Goal: Transaction & Acquisition: Purchase product/service

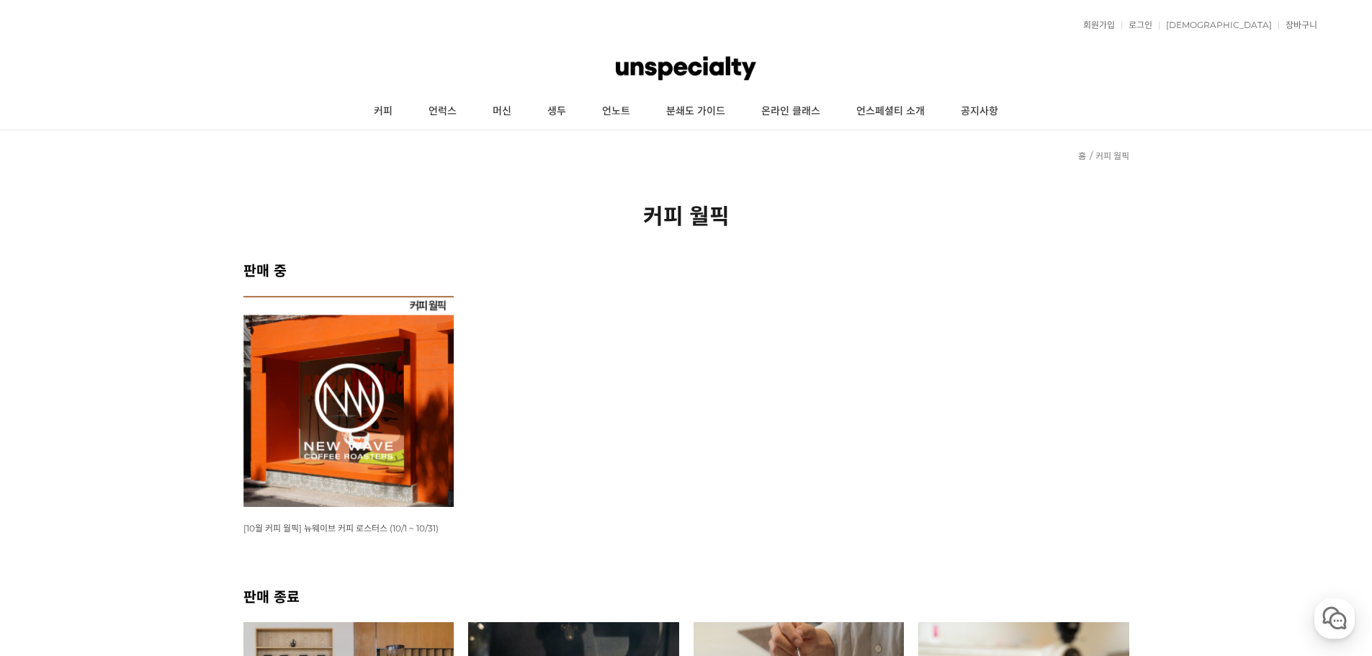
click at [372, 347] on img at bounding box center [348, 401] width 211 height 211
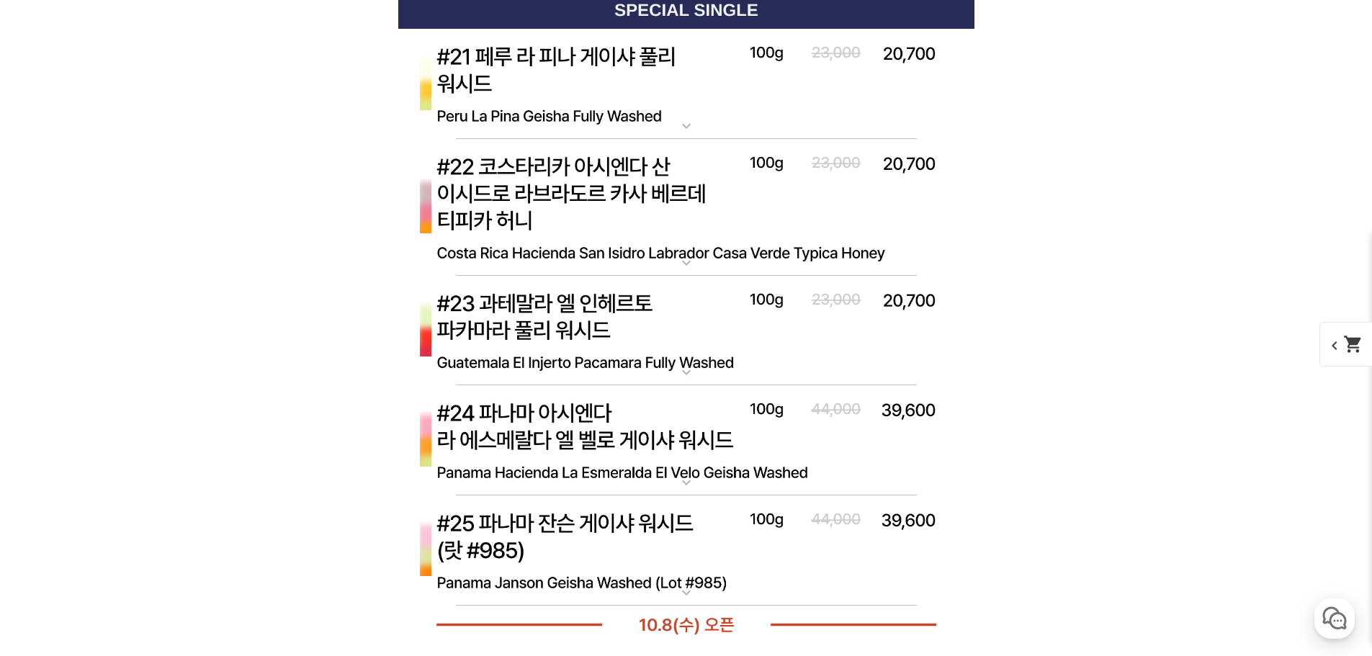
scroll to position [6554, 0]
click at [694, 311] on img at bounding box center [686, 330] width 576 height 111
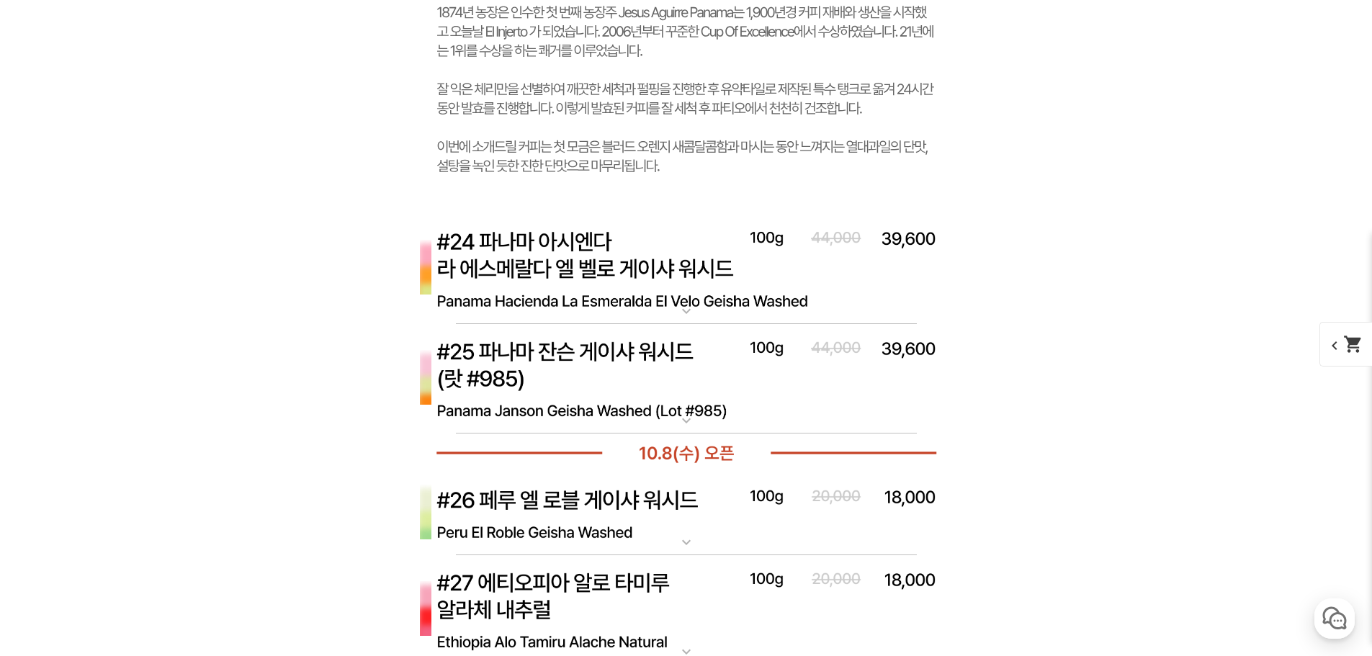
scroll to position [7778, 0]
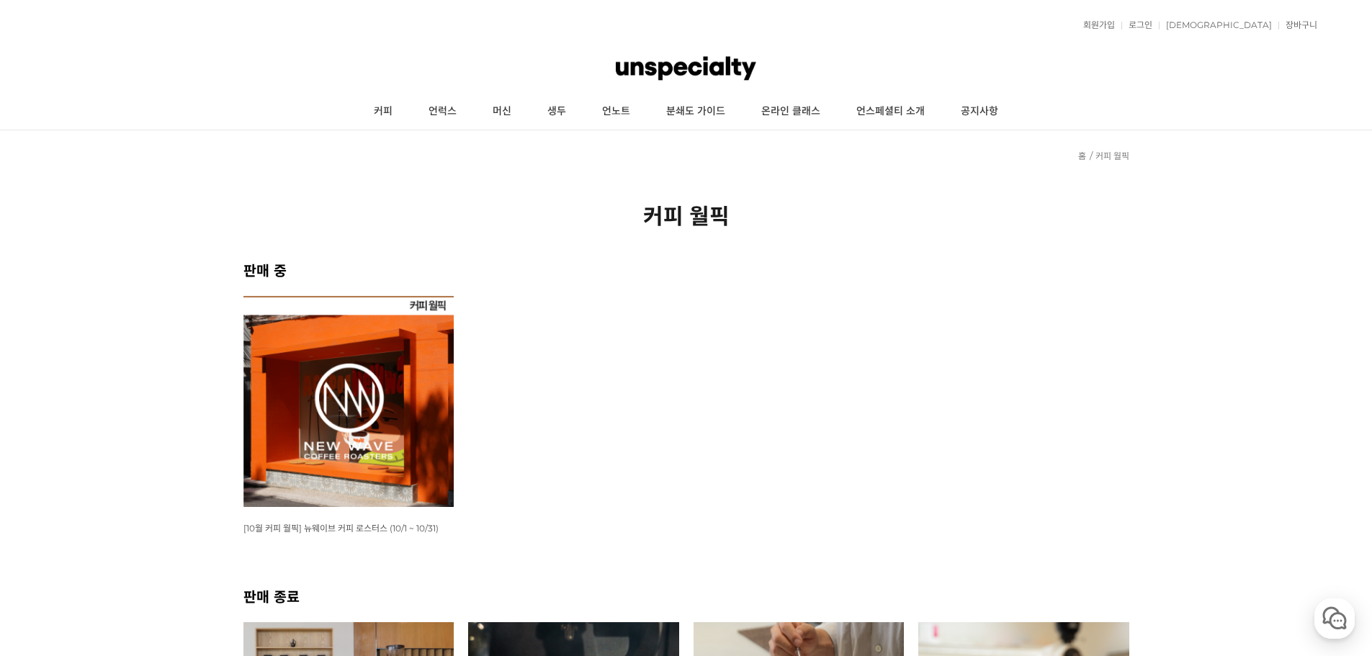
click at [341, 398] on img at bounding box center [348, 401] width 211 height 211
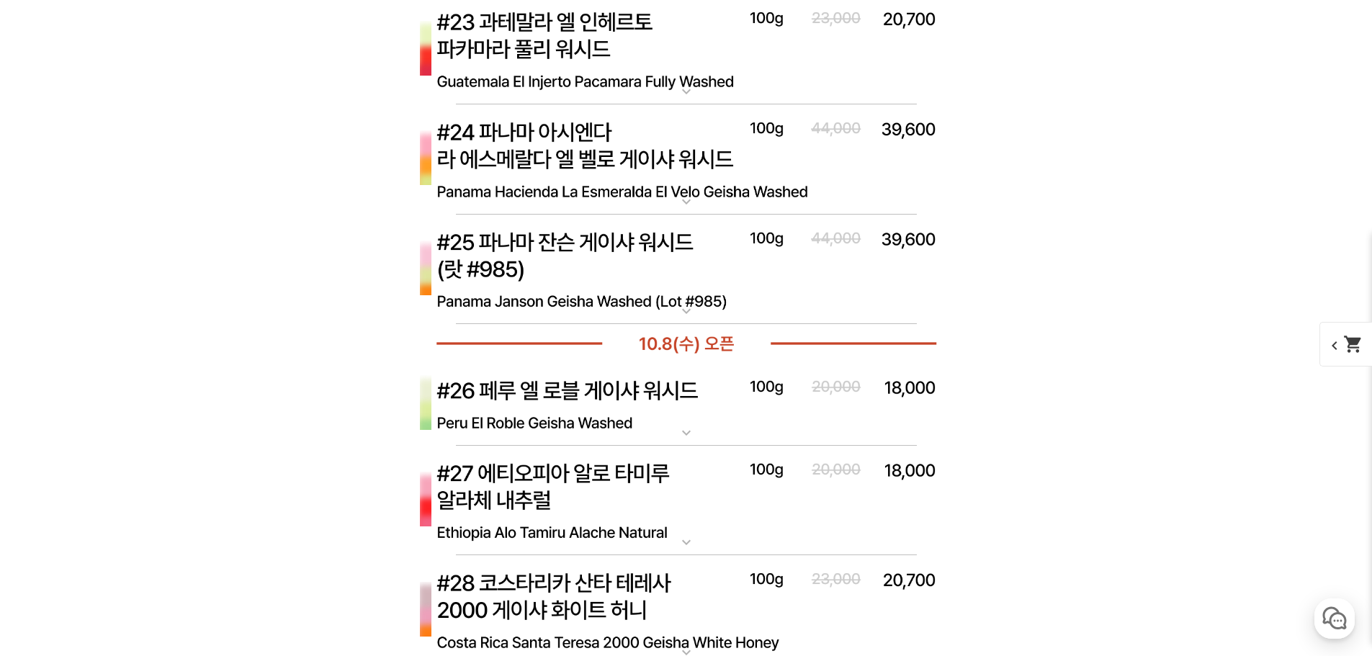
scroll to position [4009, 0]
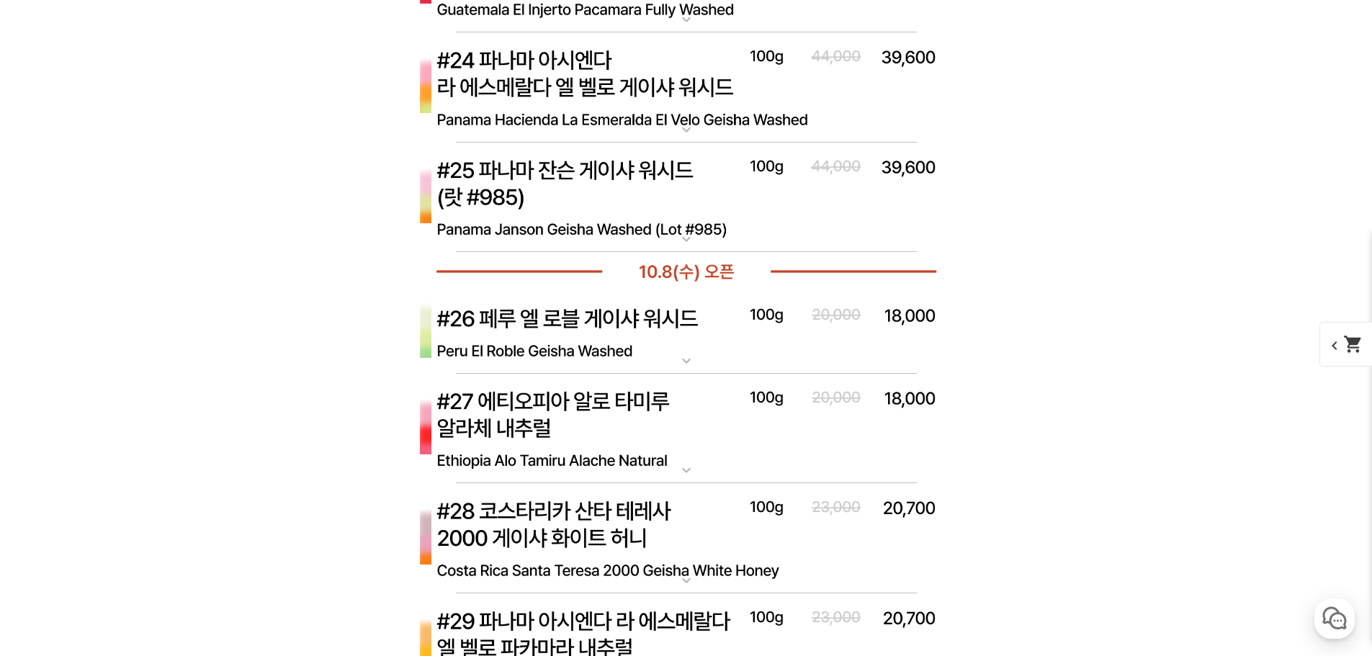
click at [568, 342] on img at bounding box center [686, 333] width 576 height 84
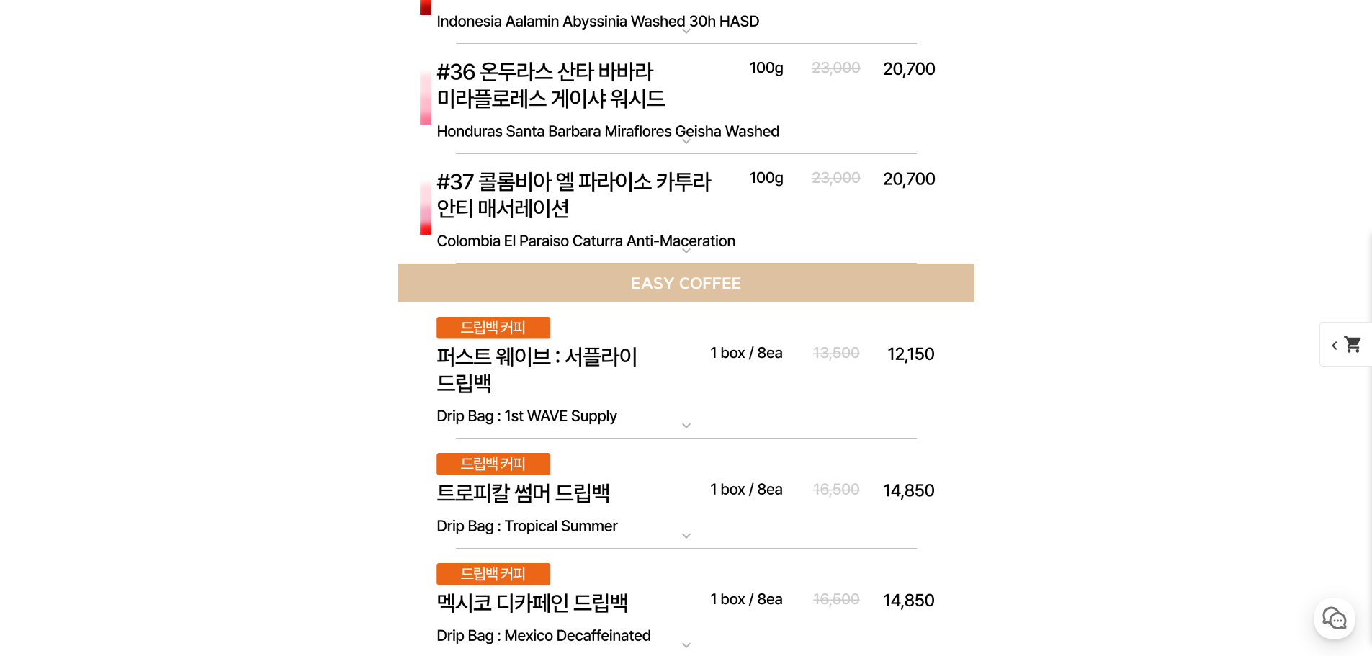
scroll to position [6313, 0]
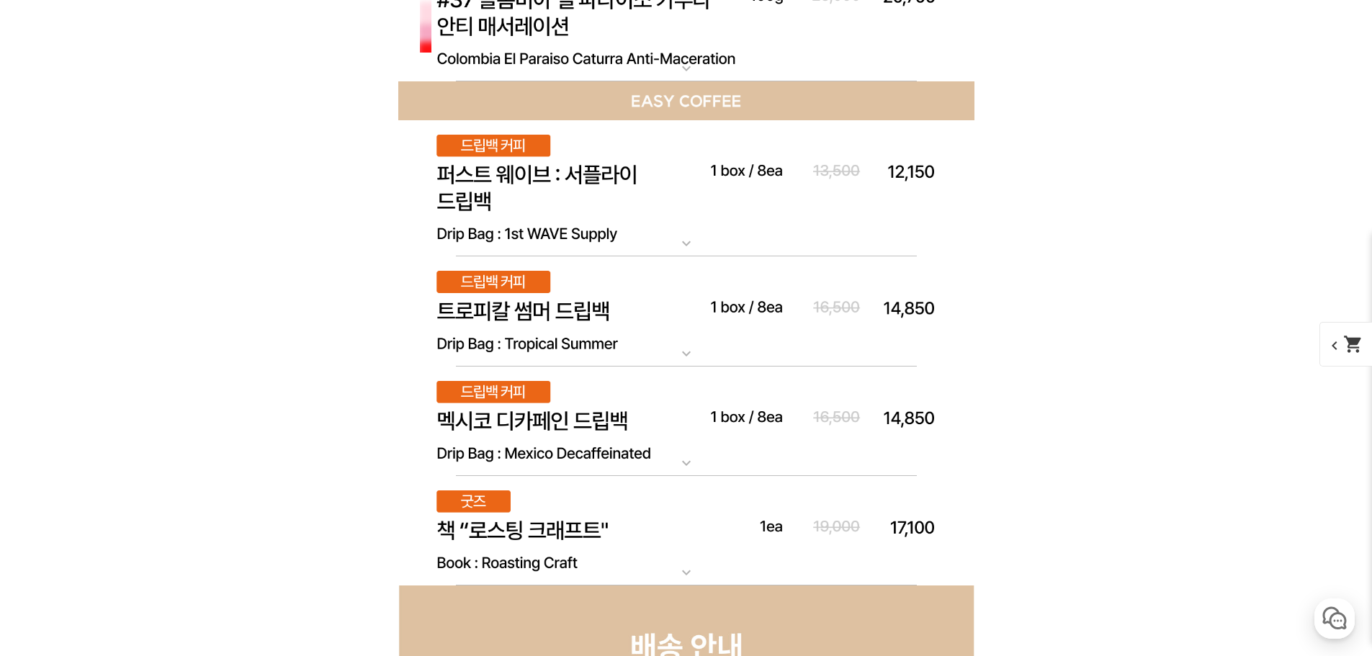
click at [526, 215] on img at bounding box center [686, 189] width 576 height 138
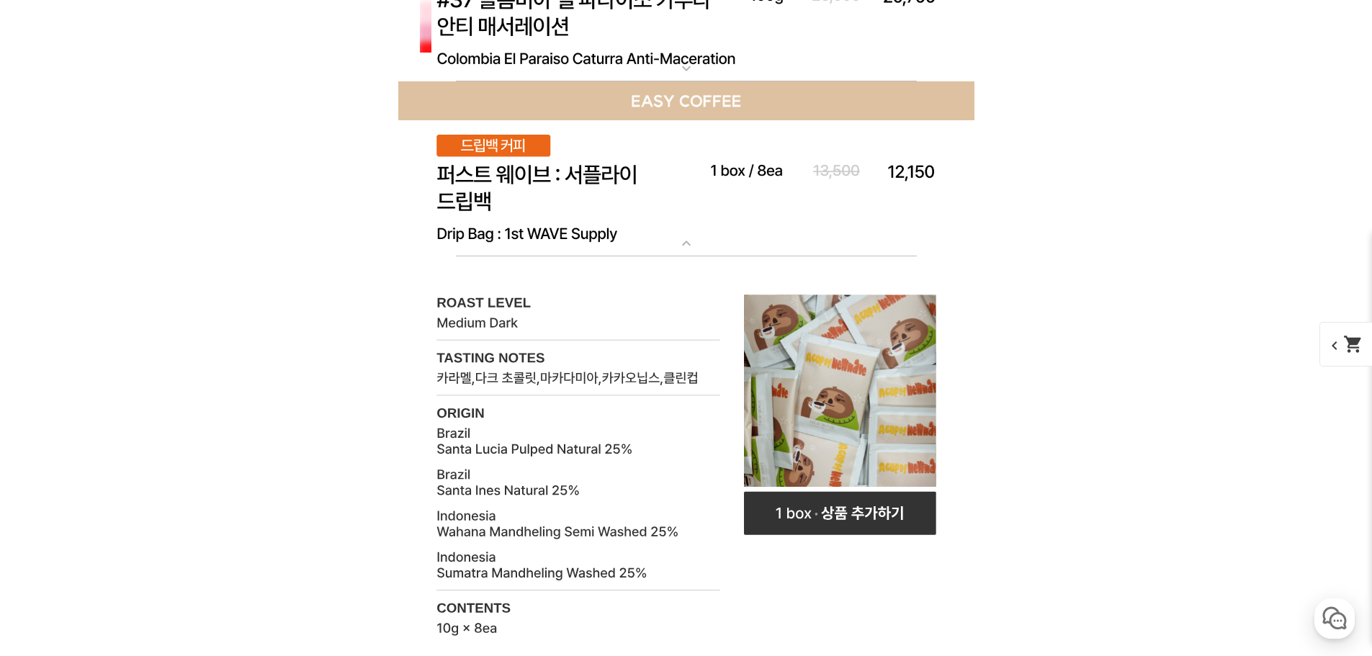
click at [526, 215] on img at bounding box center [686, 189] width 576 height 138
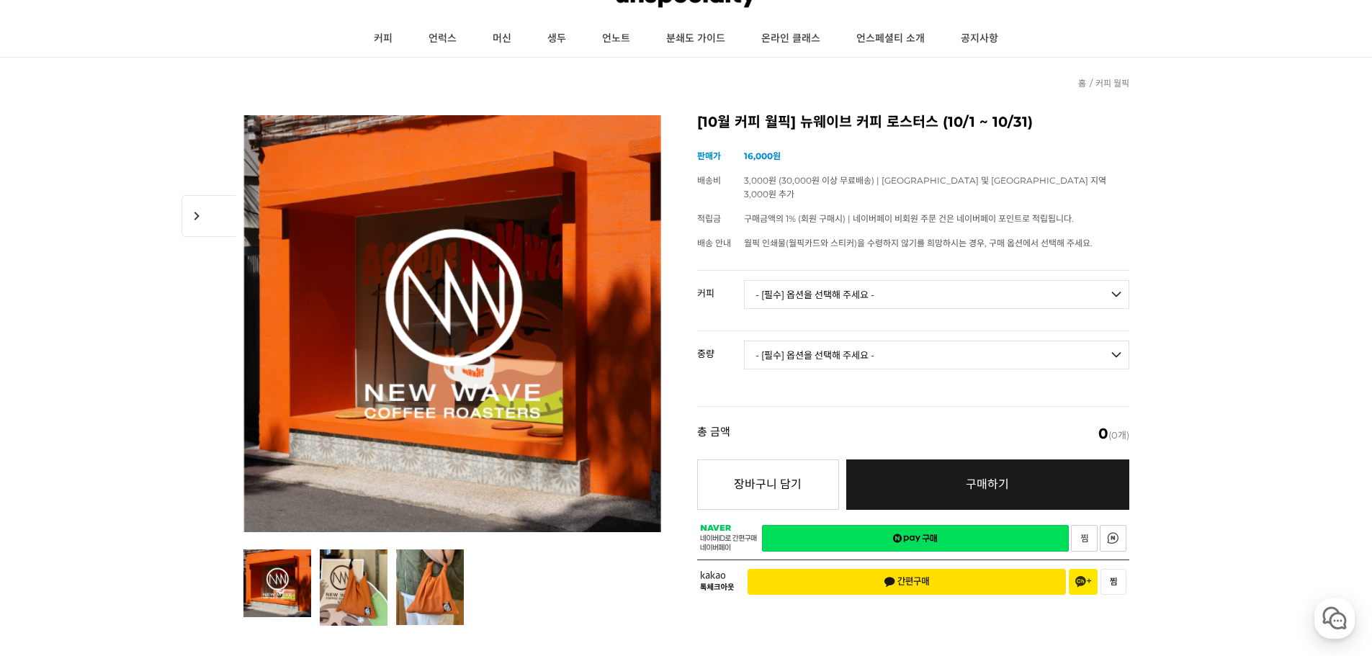
scroll to position [0, 0]
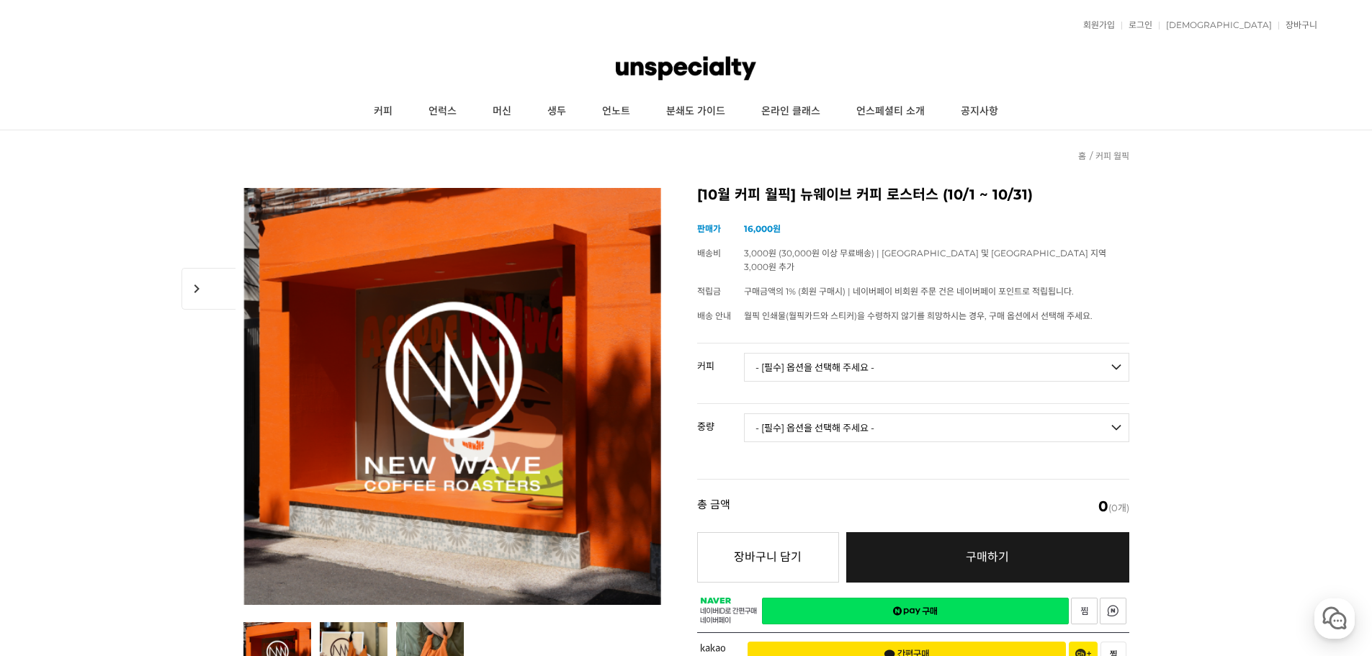
drag, startPoint x: 1062, startPoint y: 431, endPoint x: 418, endPoint y: 171, distance: 694.7
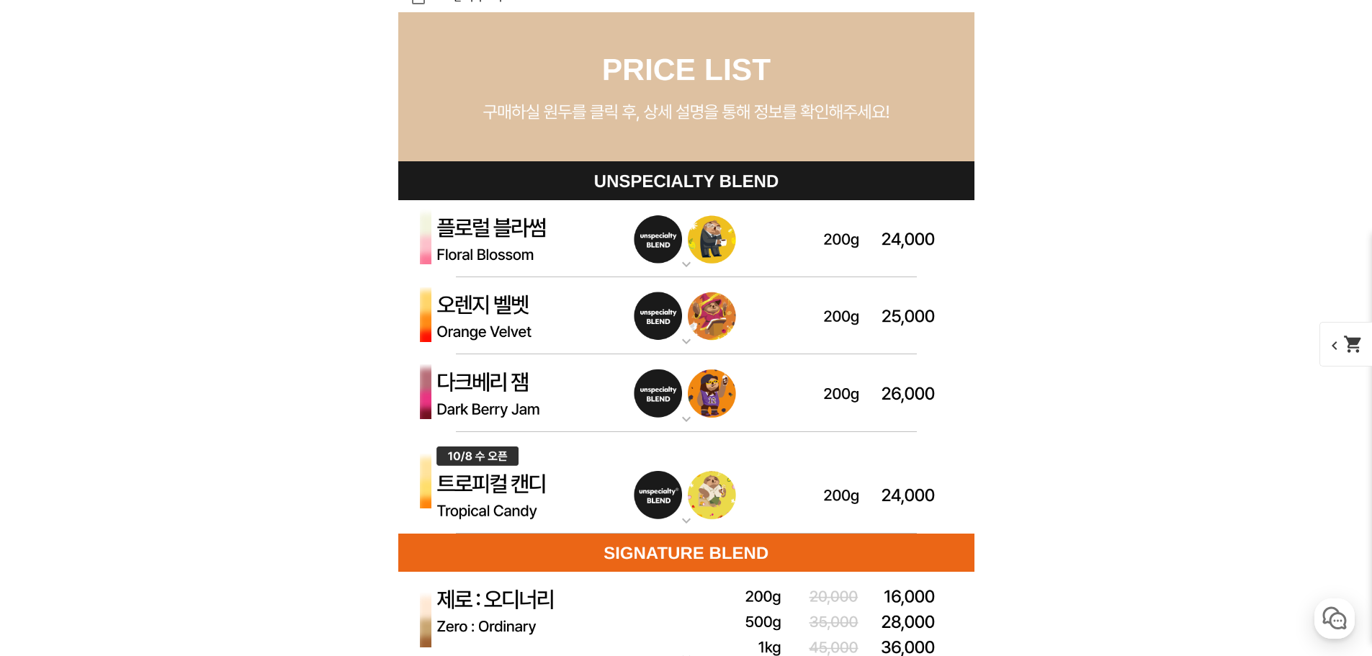
scroll to position [4033, 0]
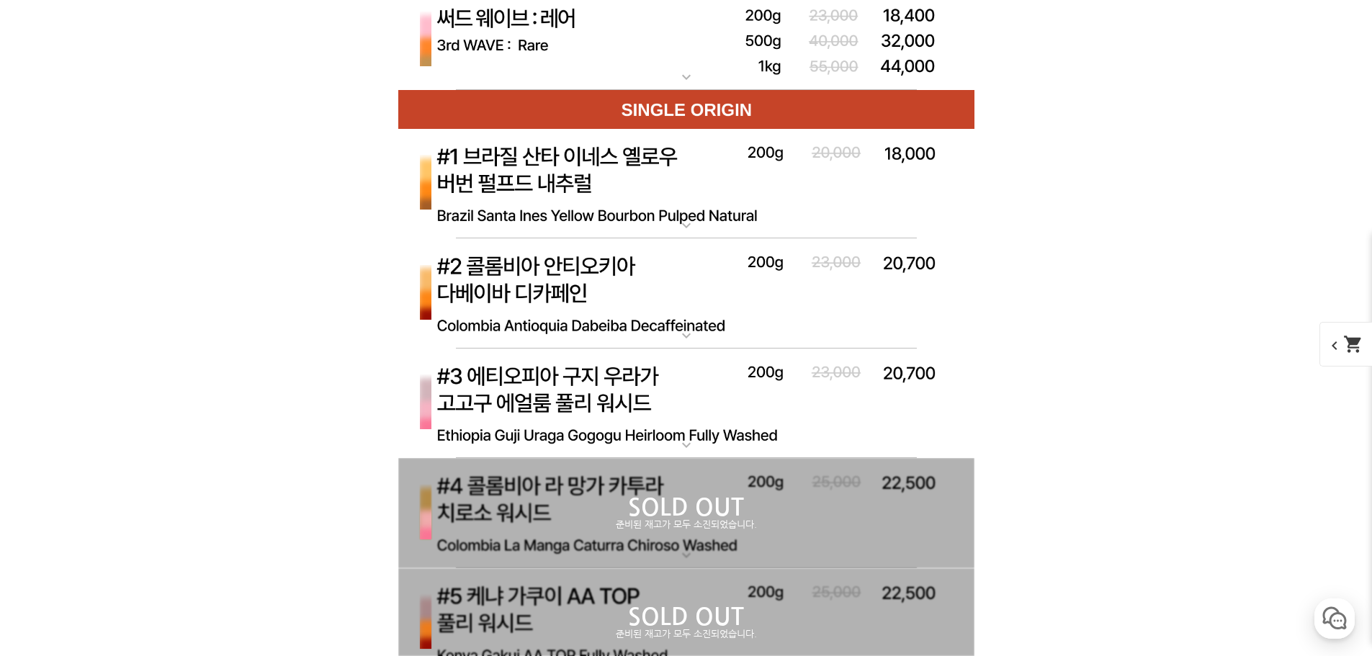
click at [583, 347] on div at bounding box center [686, 293] width 576 height 110
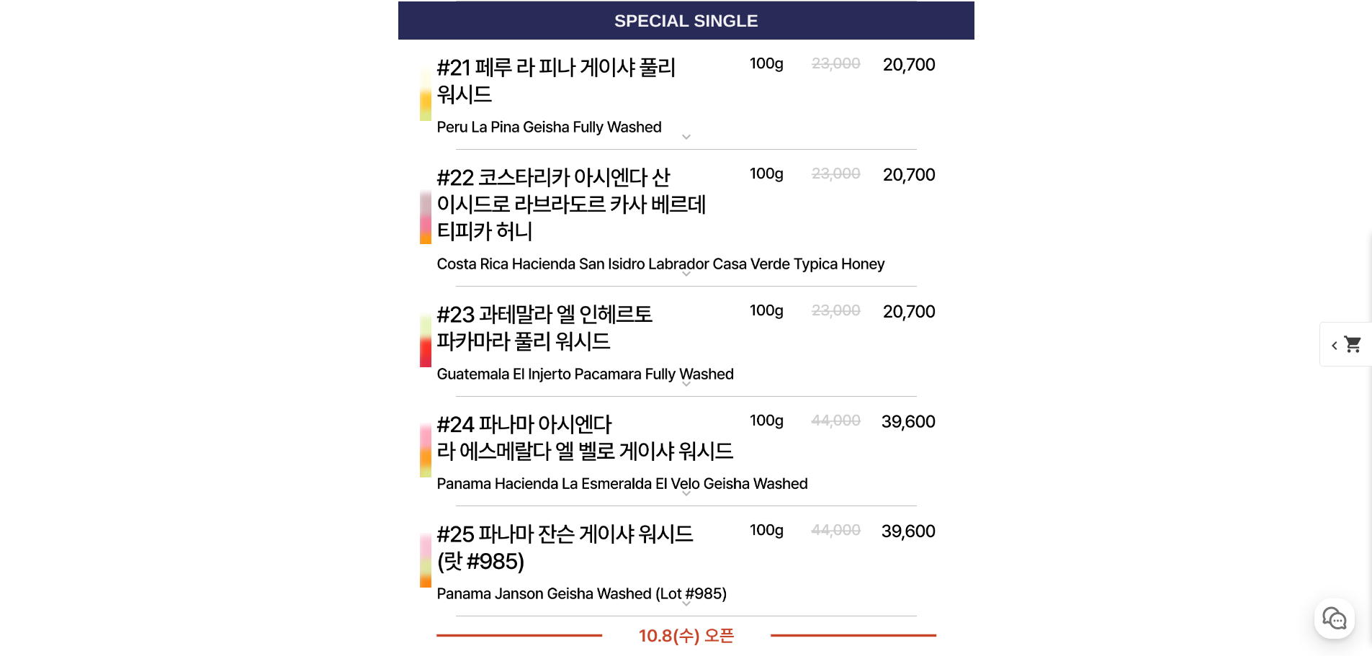
scroll to position [7265, 0]
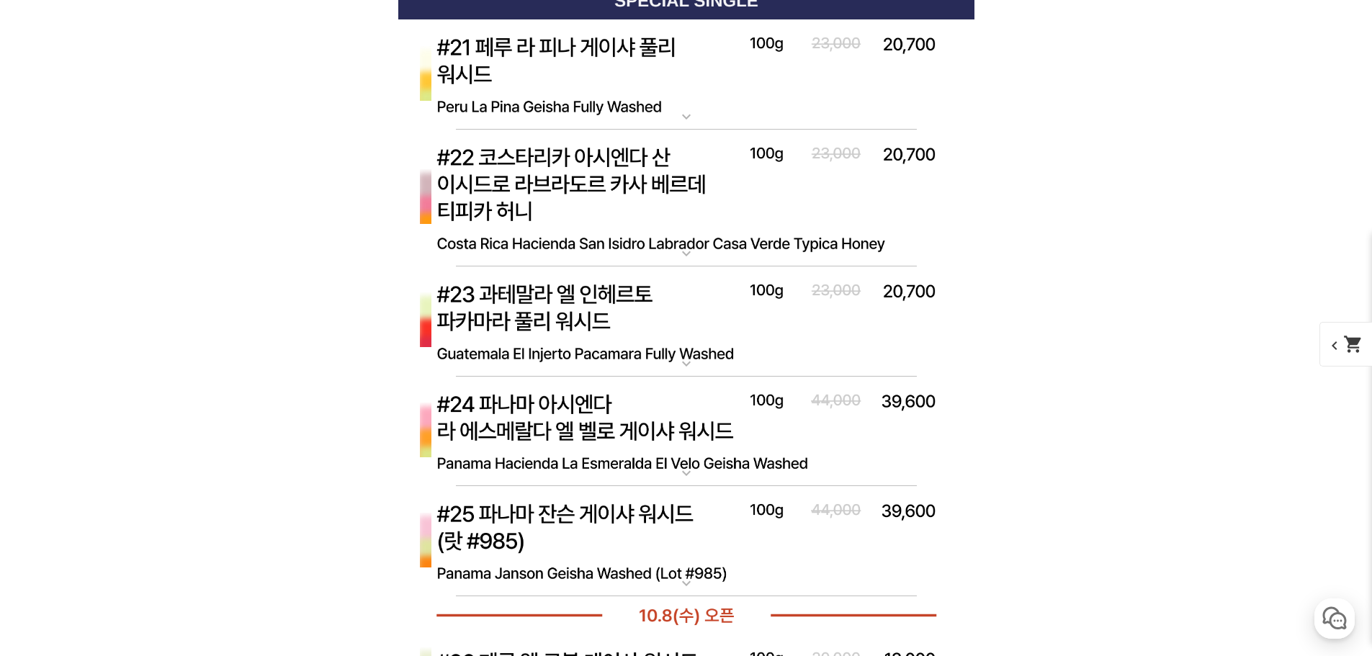
click at [650, 302] on img at bounding box center [686, 321] width 576 height 111
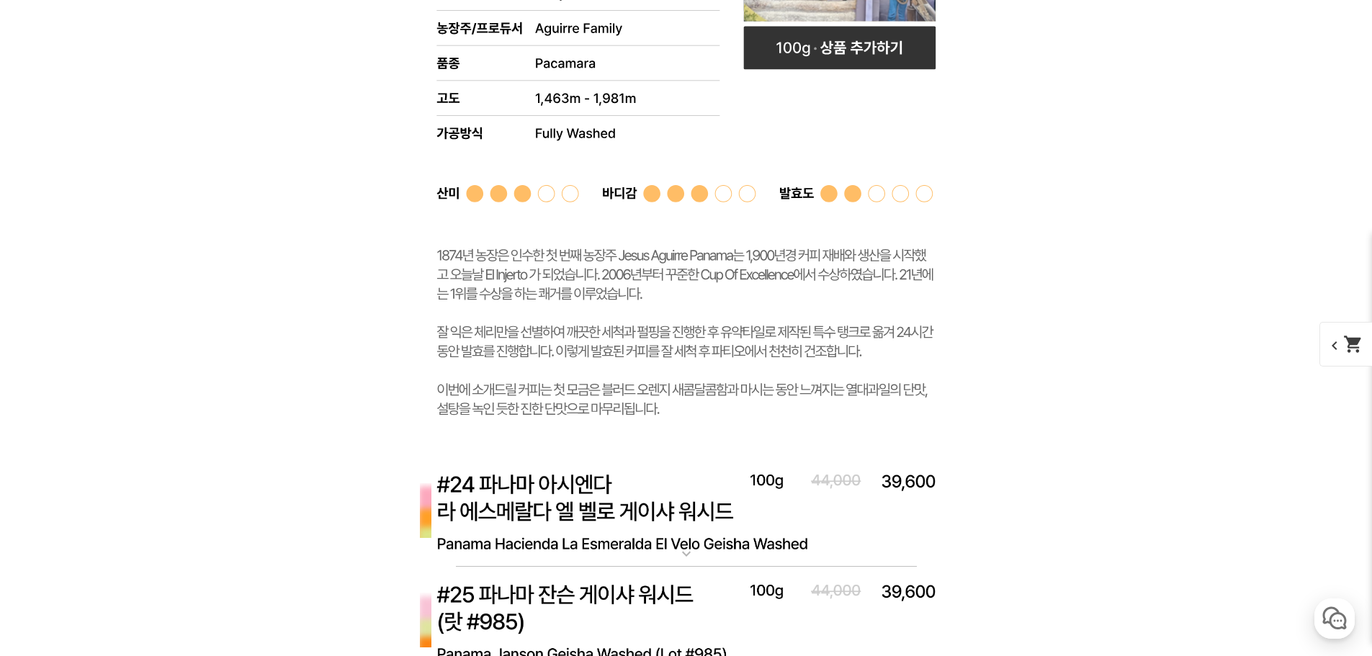
scroll to position [8030, 0]
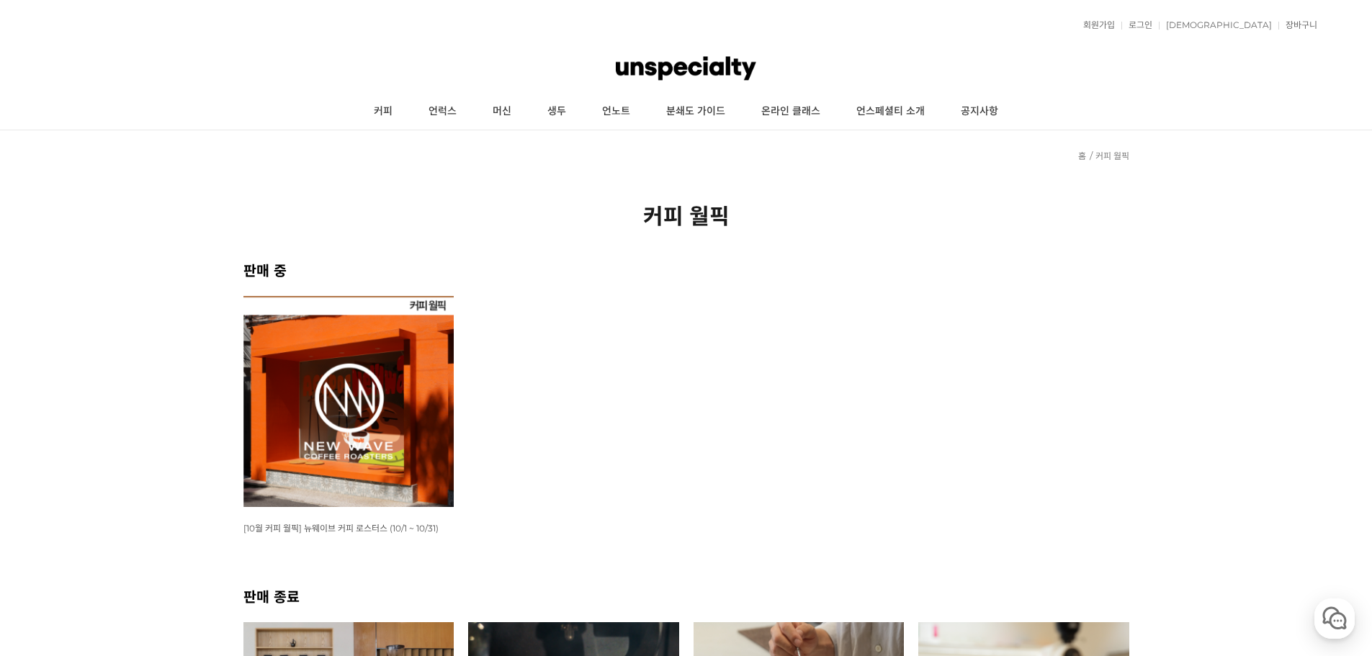
click at [377, 313] on img at bounding box center [348, 401] width 211 height 211
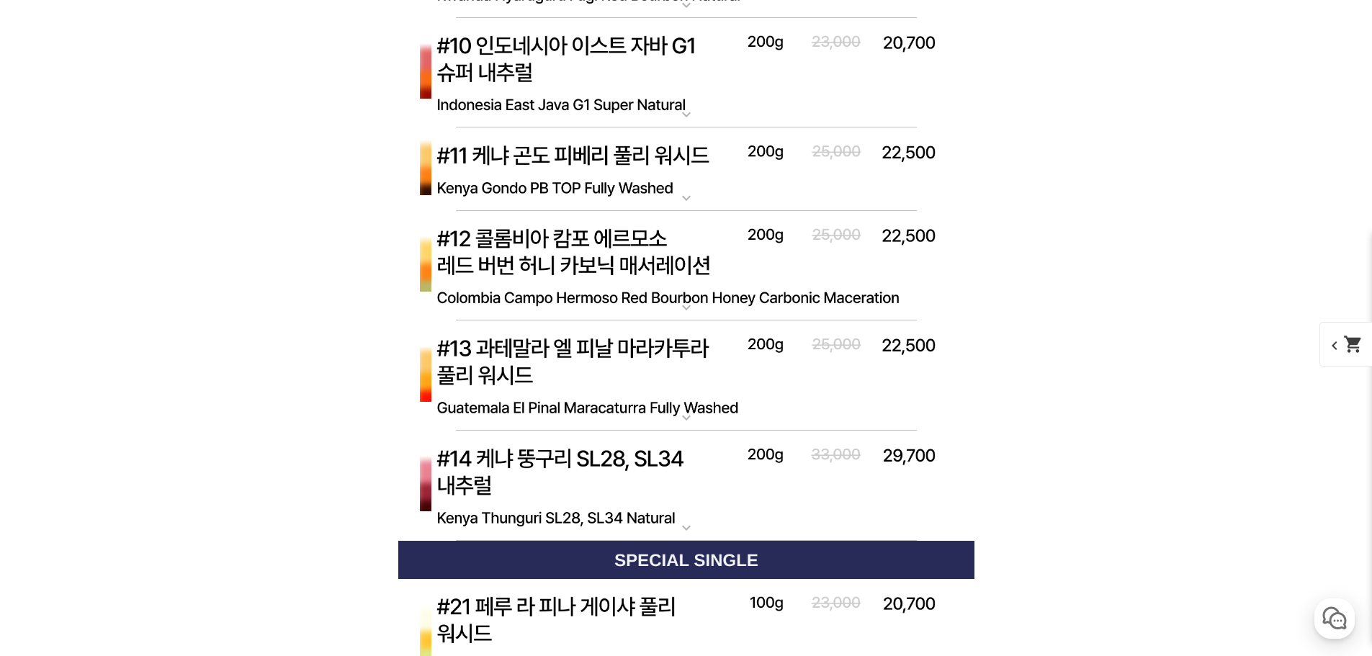
scroll to position [3610, 0]
